Goal: Information Seeking & Learning: Learn about a topic

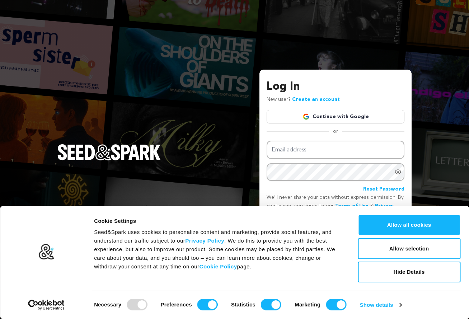
click at [333, 121] on link "Continue with Google" at bounding box center [336, 117] width 138 height 14
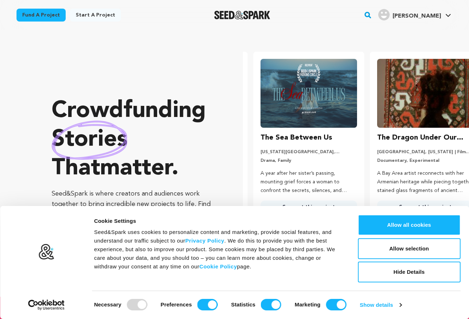
scroll to position [0, 122]
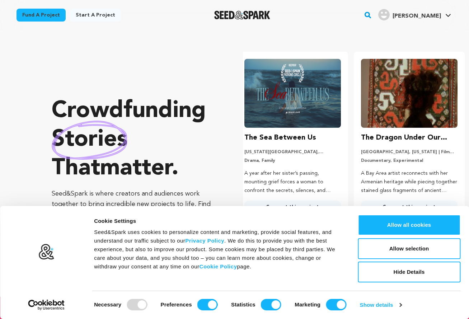
click at [372, 17] on rect "button" at bounding box center [368, 15] width 9 height 9
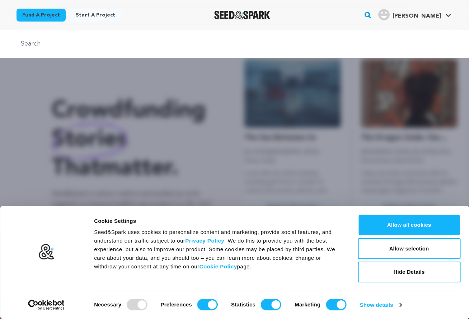
click at [284, 51] on div at bounding box center [234, 44] width 469 height 28
click at [278, 46] on input "text" at bounding box center [235, 44] width 437 height 10
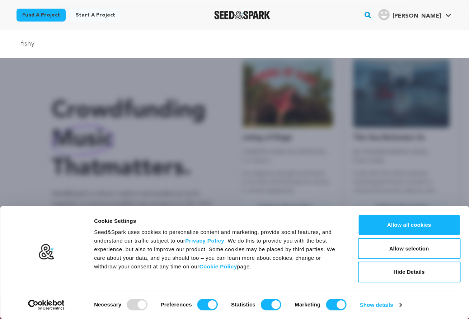
scroll to position [0, 0]
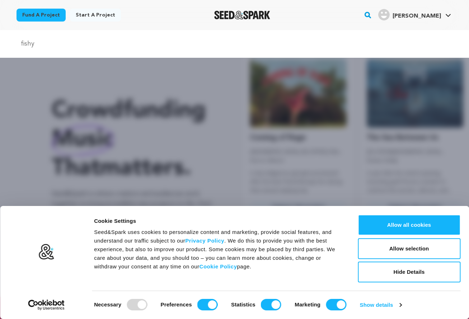
type input "fishy"
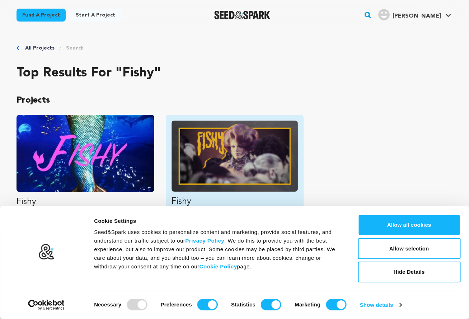
click at [224, 163] on img "Fund Fishy" at bounding box center [235, 156] width 126 height 71
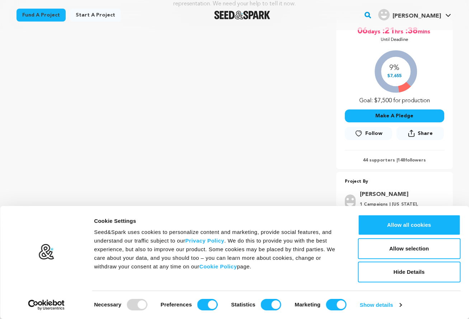
scroll to position [128, 0]
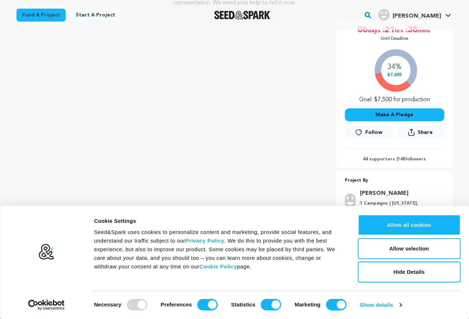
click at [361, 133] on icon at bounding box center [359, 132] width 8 height 7
click at [409, 273] on button "Hide Details" at bounding box center [409, 272] width 103 height 21
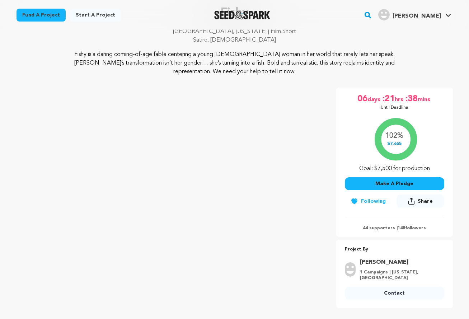
scroll to position [0, 0]
